Goal: Information Seeking & Learning: Find specific fact

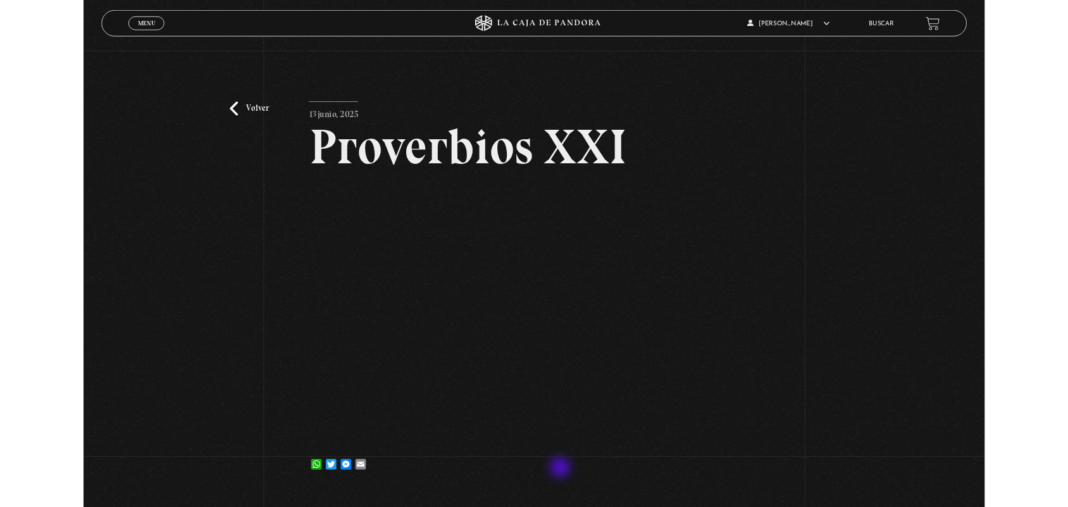
scroll to position [145, 0]
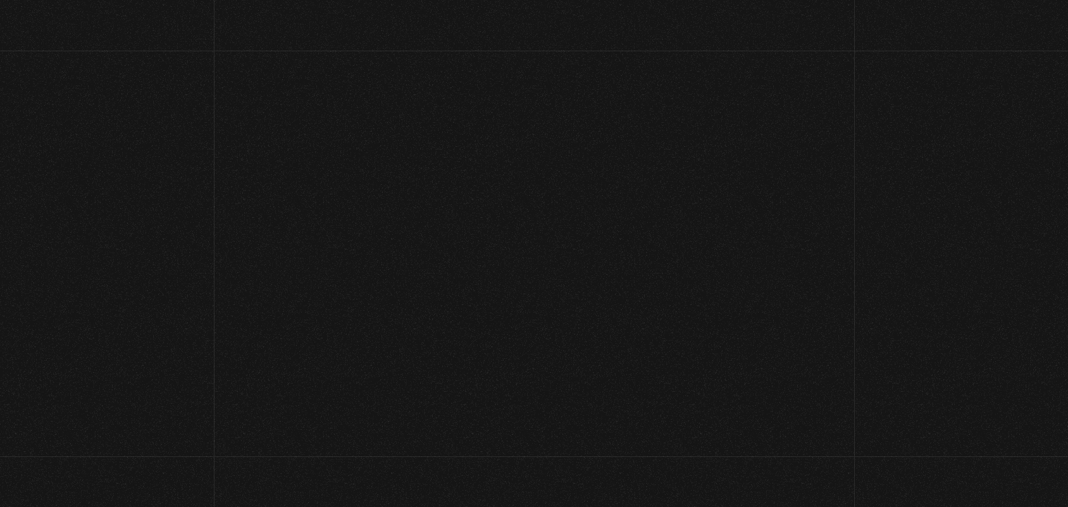
scroll to position [194, 0]
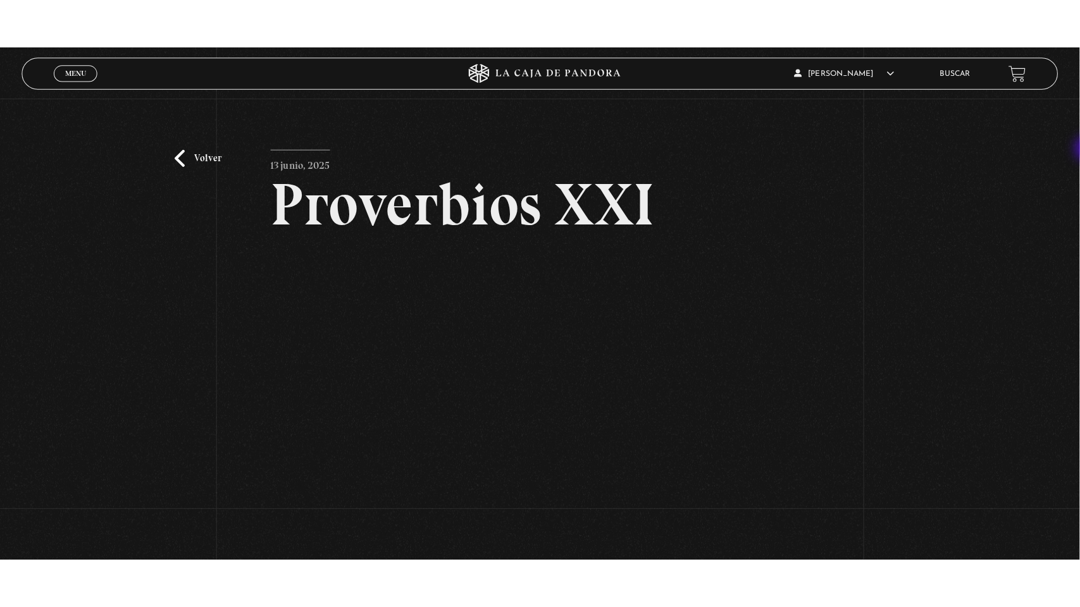
scroll to position [27, 0]
